Goal: Contribute content

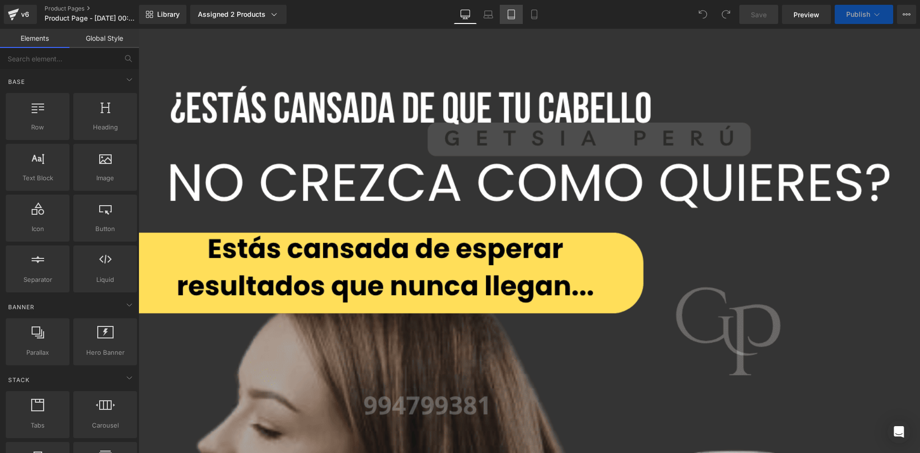
click at [517, 21] on link "Tablet" at bounding box center [511, 14] width 23 height 19
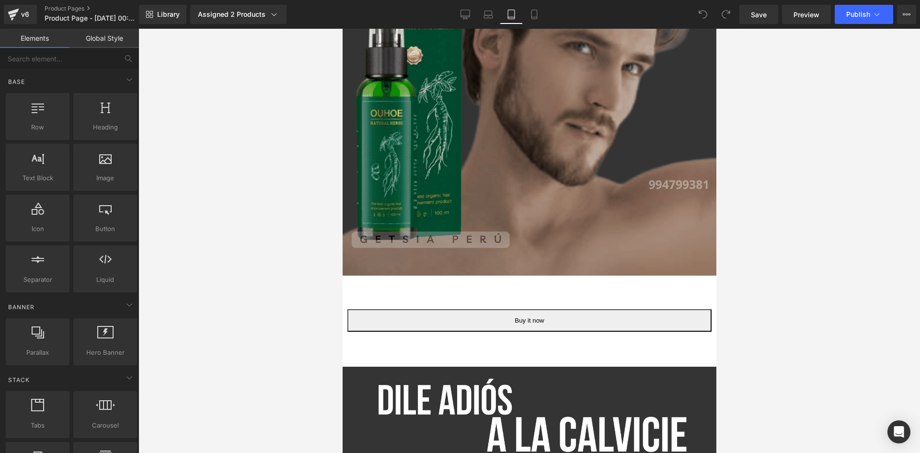
scroll to position [849, 0]
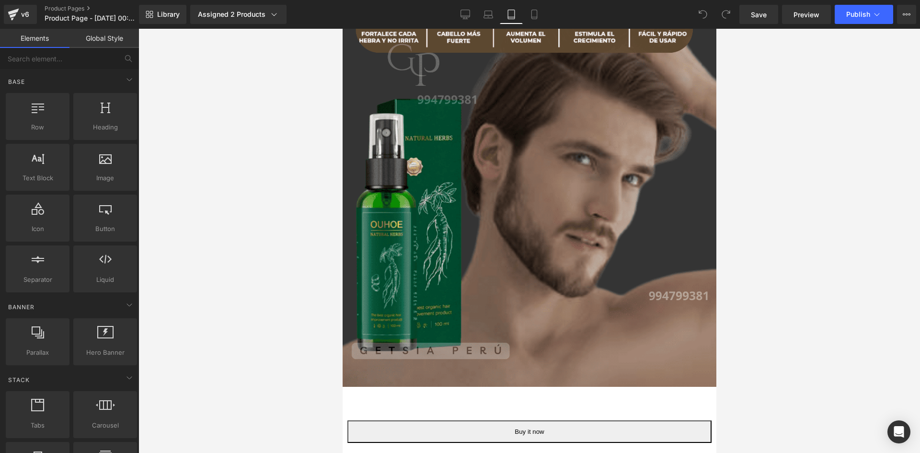
drag, startPoint x: 710, startPoint y: 54, endPoint x: 1084, endPoint y: 156, distance: 387.3
click at [533, 8] on link "Mobile" at bounding box center [534, 14] width 23 height 19
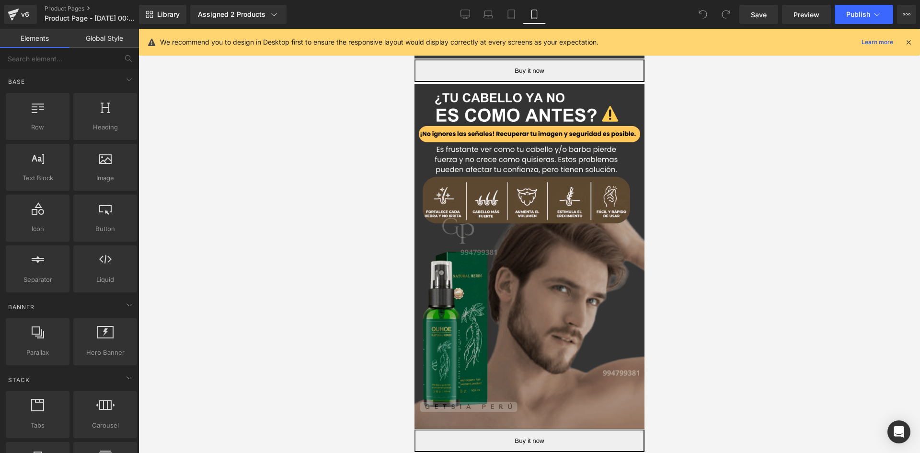
scroll to position [292, 0]
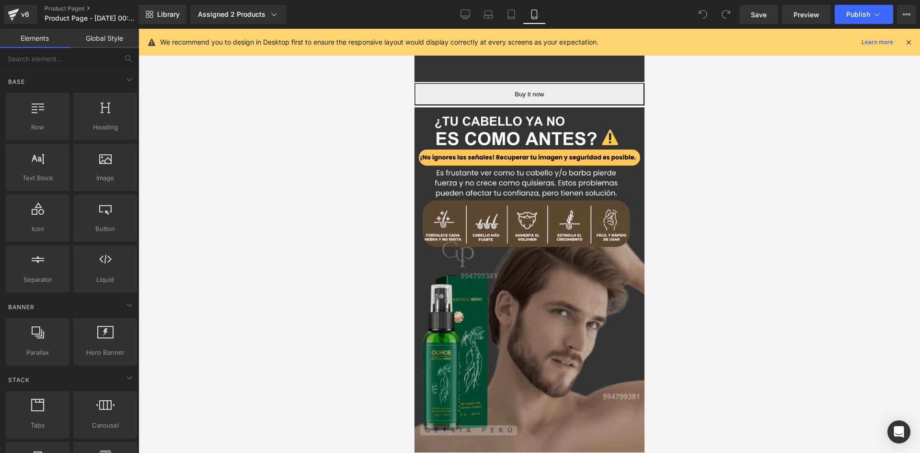
click at [909, 44] on icon at bounding box center [908, 42] width 9 height 9
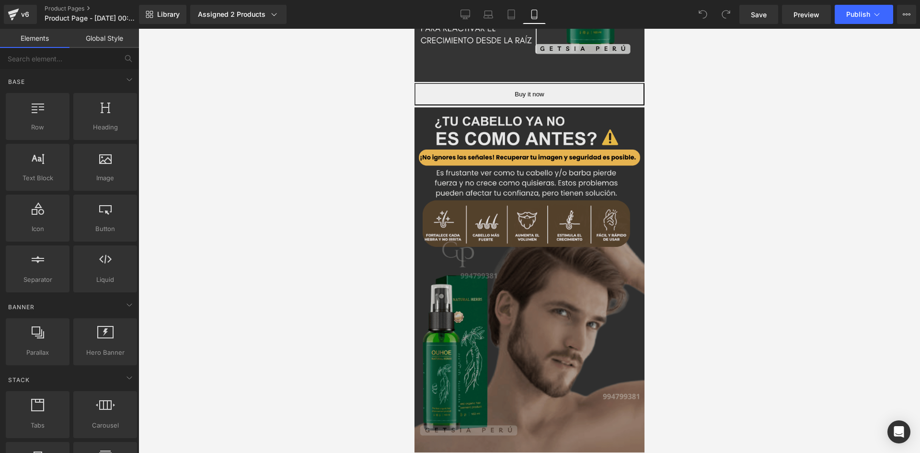
click at [590, 228] on img at bounding box center [529, 279] width 230 height 345
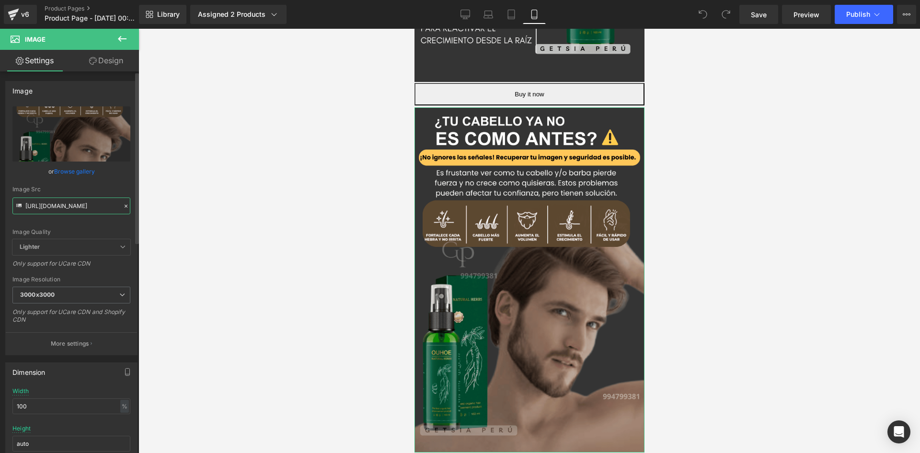
click at [84, 204] on input "[URL][DOMAIN_NAME]" at bounding box center [71, 205] width 118 height 17
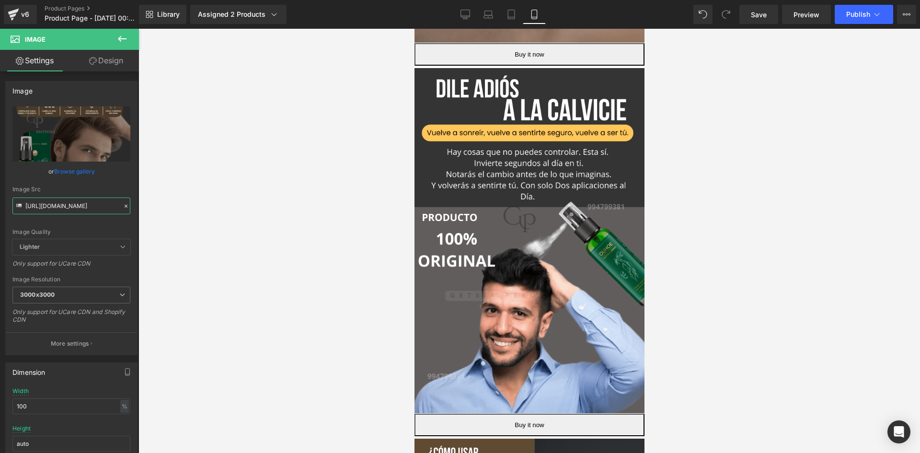
scroll to position [728, 0]
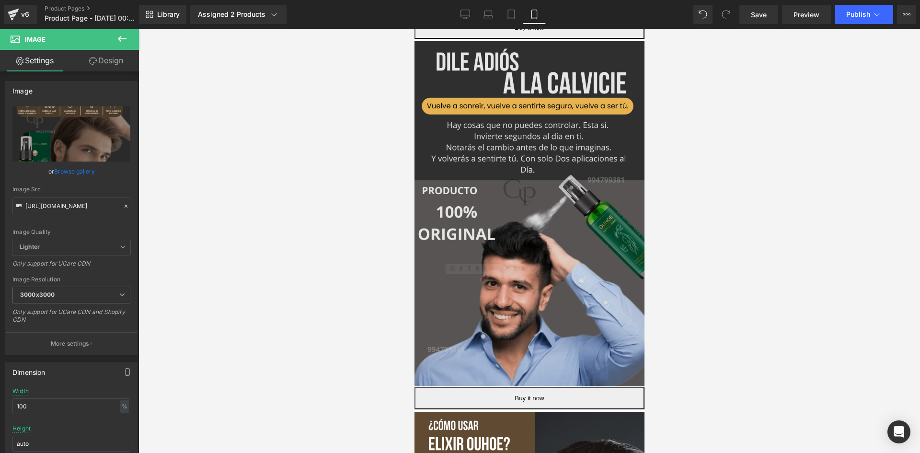
click at [583, 185] on img at bounding box center [529, 213] width 230 height 345
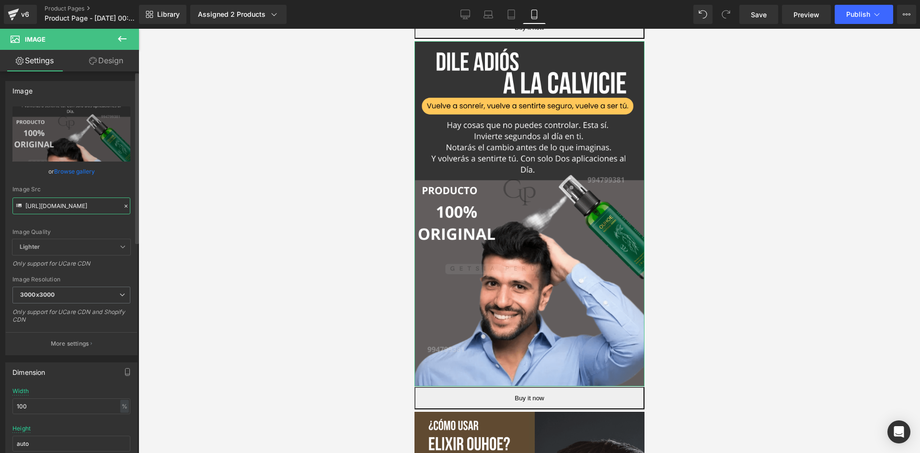
click at [49, 201] on input "[URL][DOMAIN_NAME]" at bounding box center [71, 205] width 118 height 17
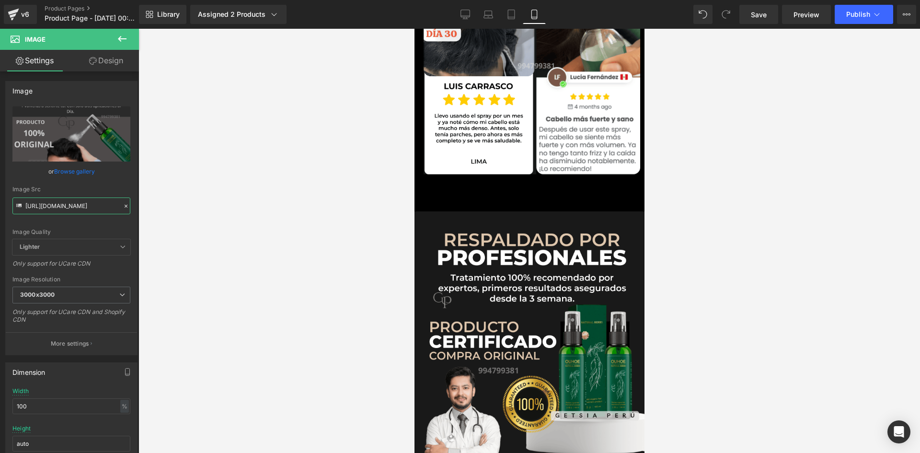
scroll to position [1703, 0]
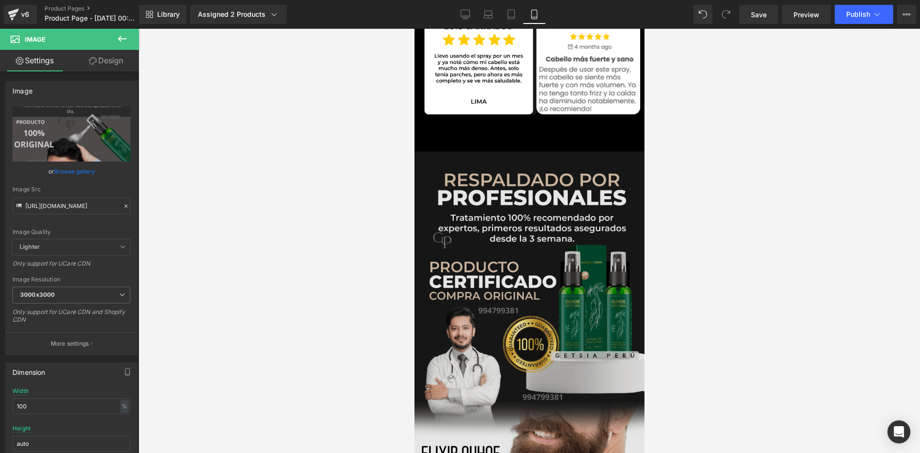
click at [533, 274] on img at bounding box center [529, 323] width 230 height 345
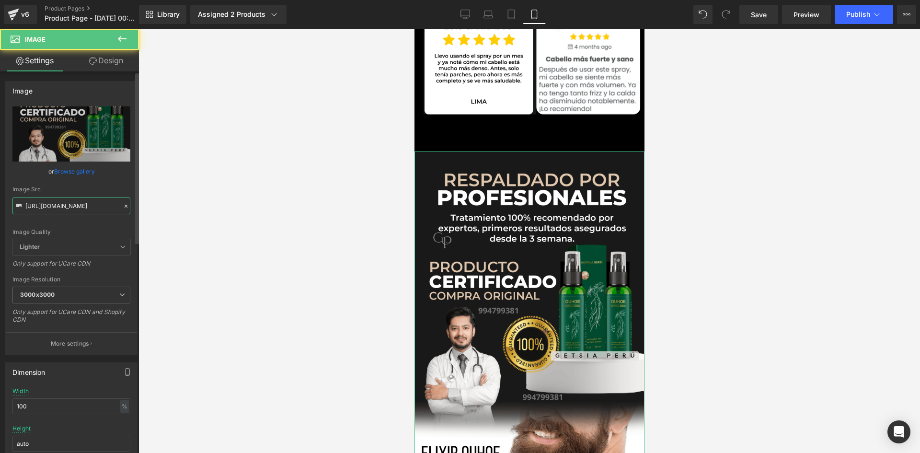
click at [87, 209] on input "[URL][DOMAIN_NAME]" at bounding box center [71, 205] width 118 height 17
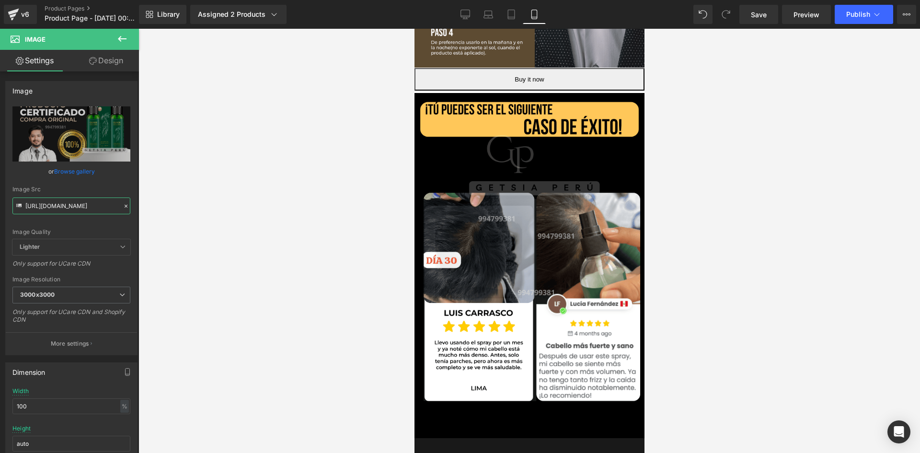
scroll to position [1450, 0]
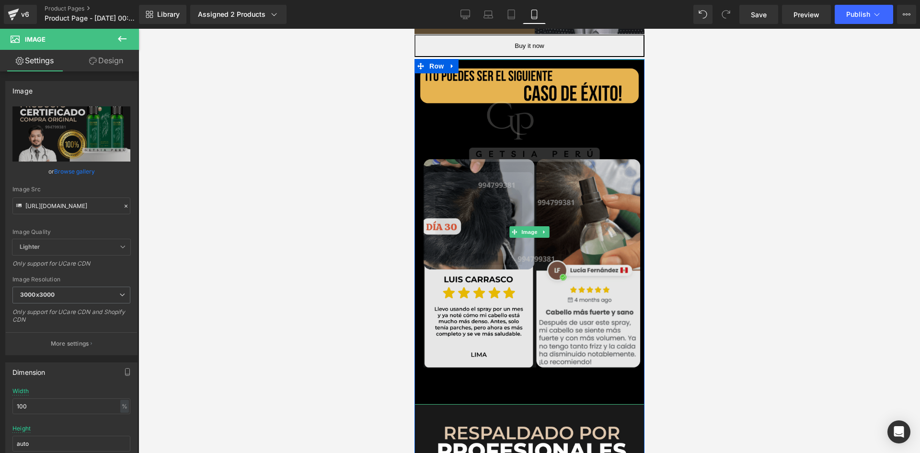
click at [538, 247] on img at bounding box center [529, 231] width 230 height 345
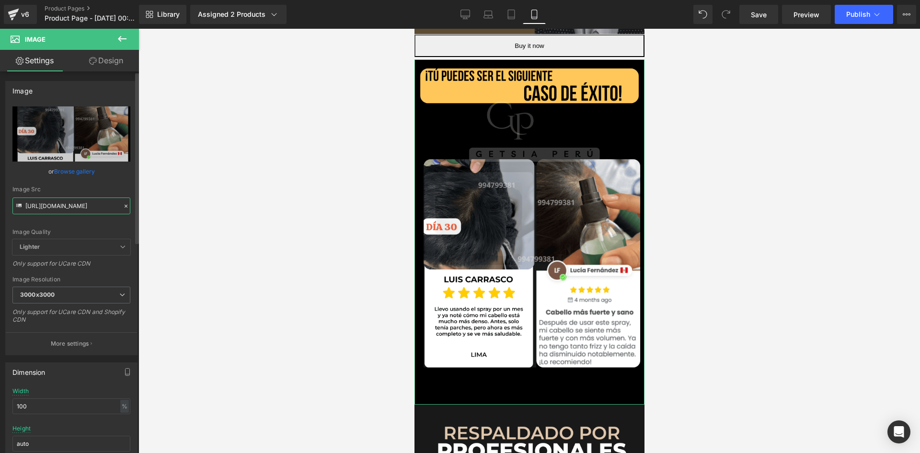
click at [85, 209] on input "[URL][DOMAIN_NAME]" at bounding box center [71, 205] width 118 height 17
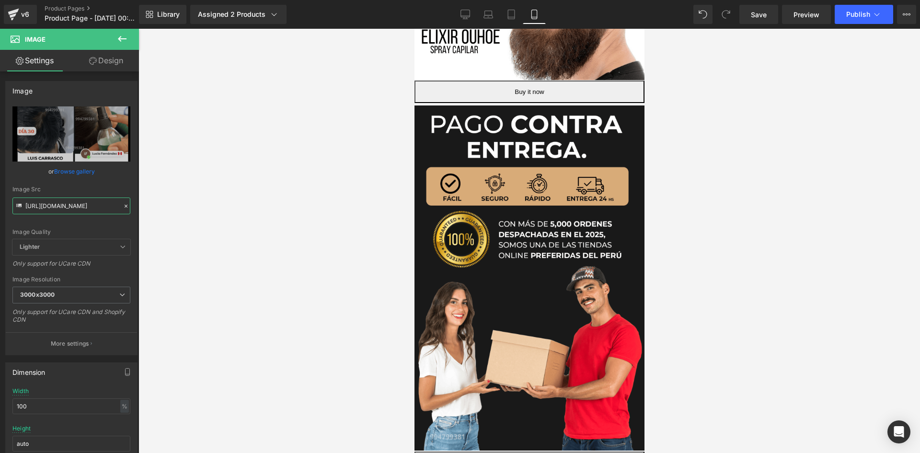
scroll to position [2103, 0]
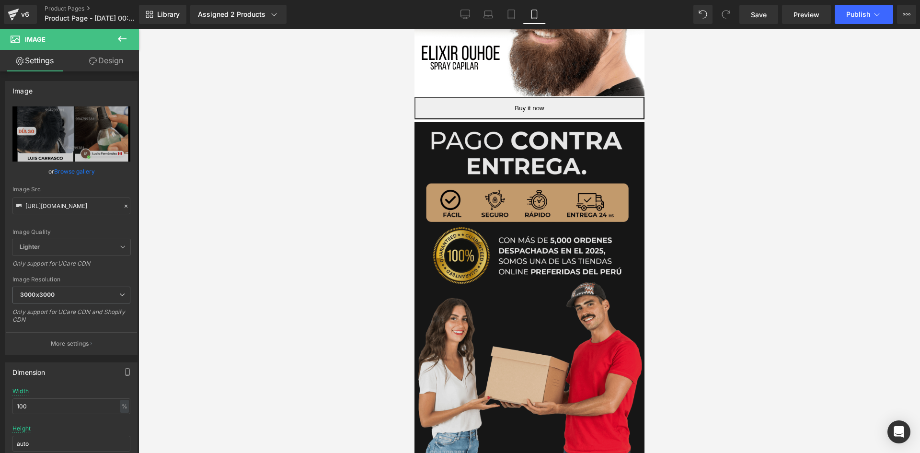
click at [564, 317] on img at bounding box center [529, 294] width 230 height 345
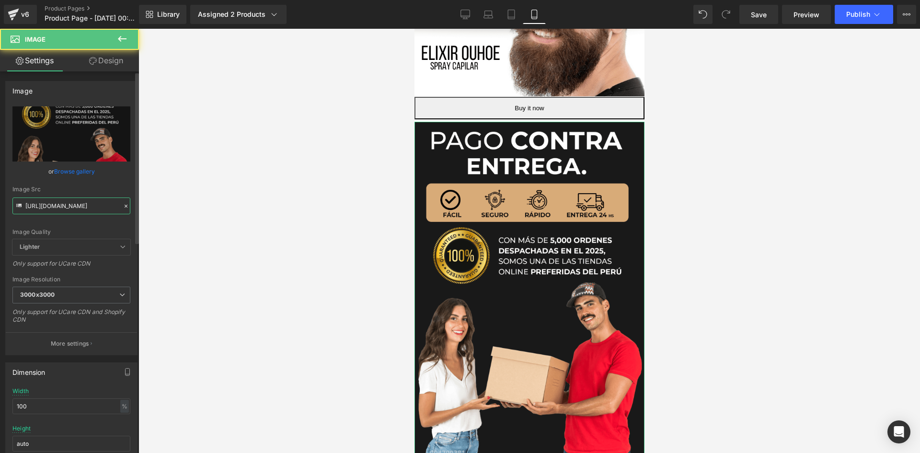
click at [95, 207] on input "[URL][DOMAIN_NAME]" at bounding box center [71, 205] width 118 height 17
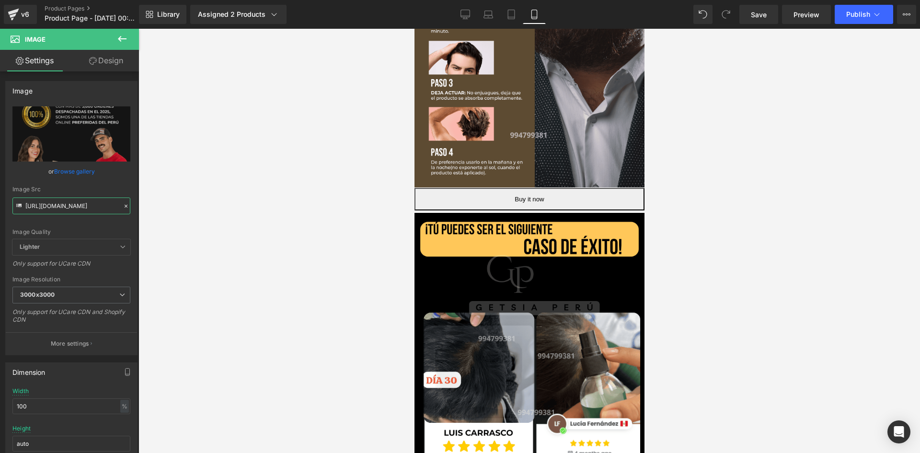
scroll to position [1201, 0]
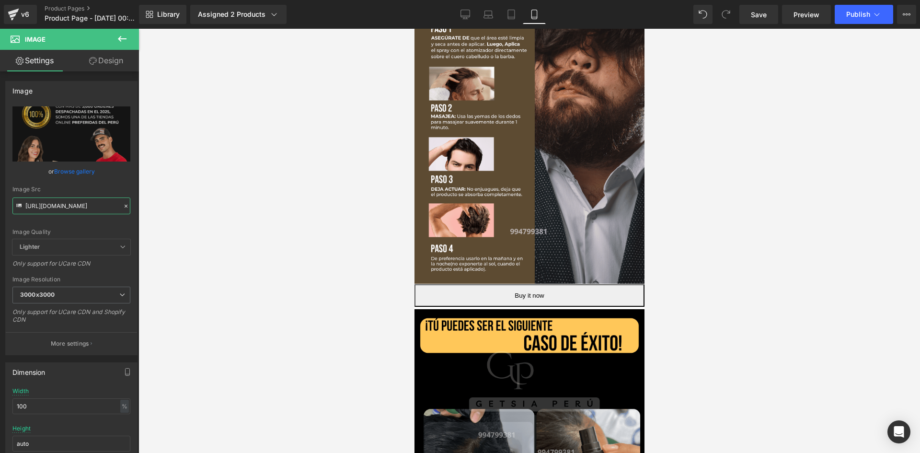
drag, startPoint x: 640, startPoint y: 364, endPoint x: 1072, endPoint y: 263, distance: 443.2
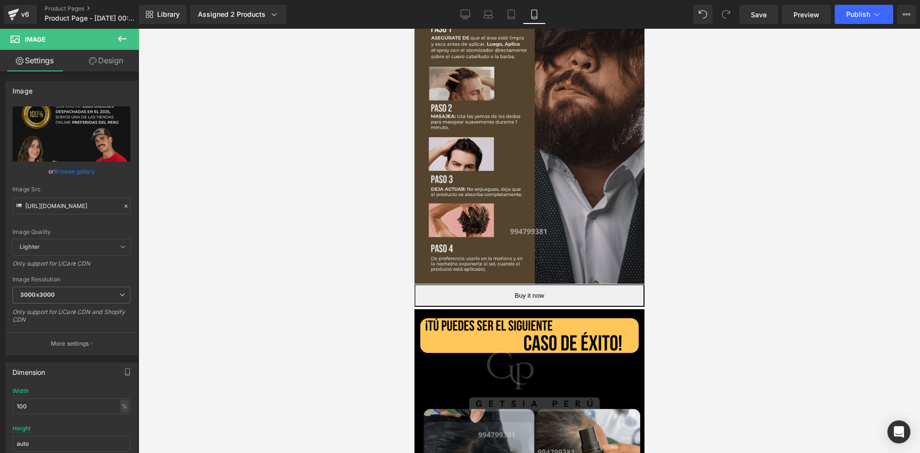
click at [588, 166] on img at bounding box center [529, 111] width 230 height 345
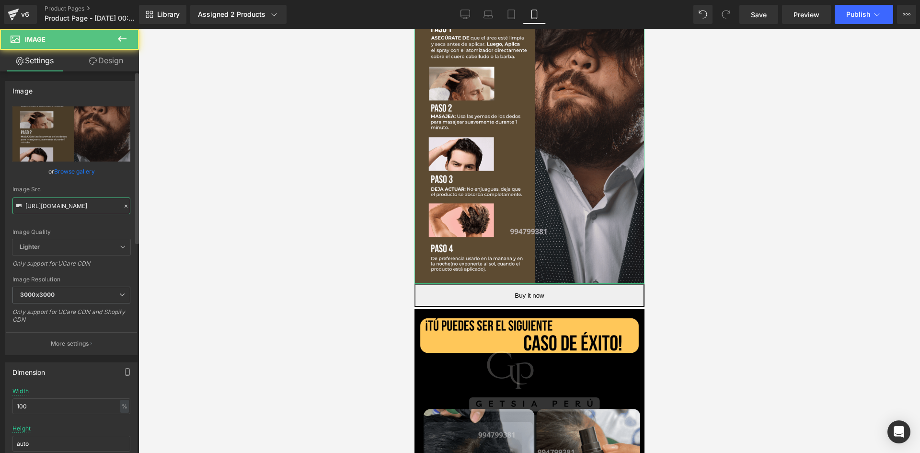
click at [86, 203] on input "[URL][DOMAIN_NAME]" at bounding box center [71, 205] width 118 height 17
